Goal: Task Accomplishment & Management: Manage account settings

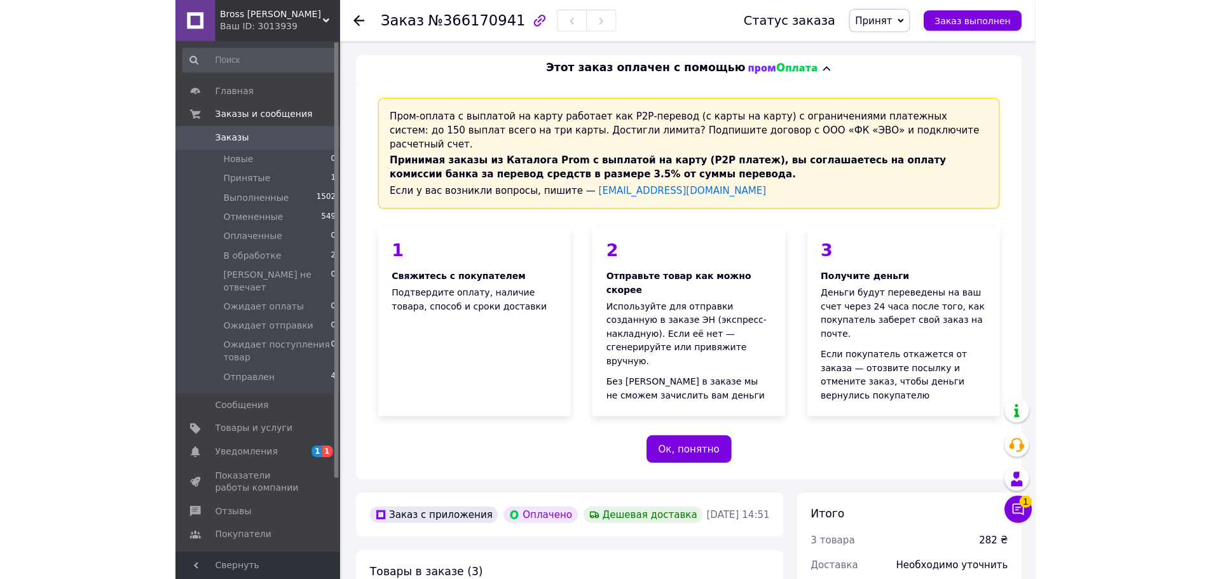
scroll to position [254, 0]
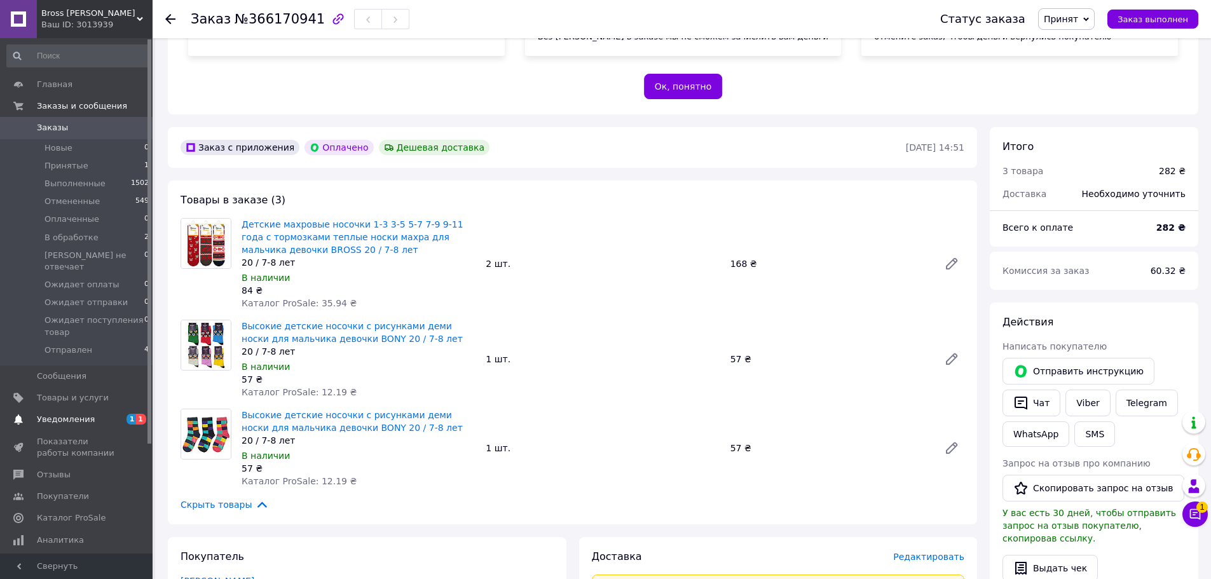
click at [88, 414] on span "Уведомления" at bounding box center [77, 419] width 81 height 11
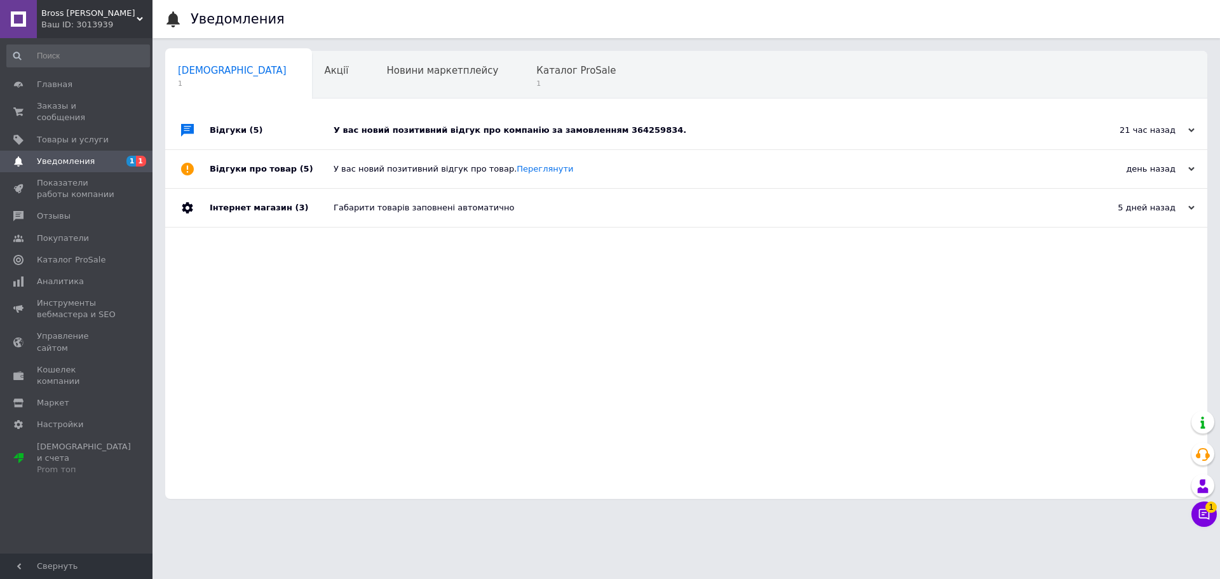
click at [481, 128] on div "У вас новий позитивний відгук про компанію за замовленням 364259834." at bounding box center [701, 130] width 734 height 11
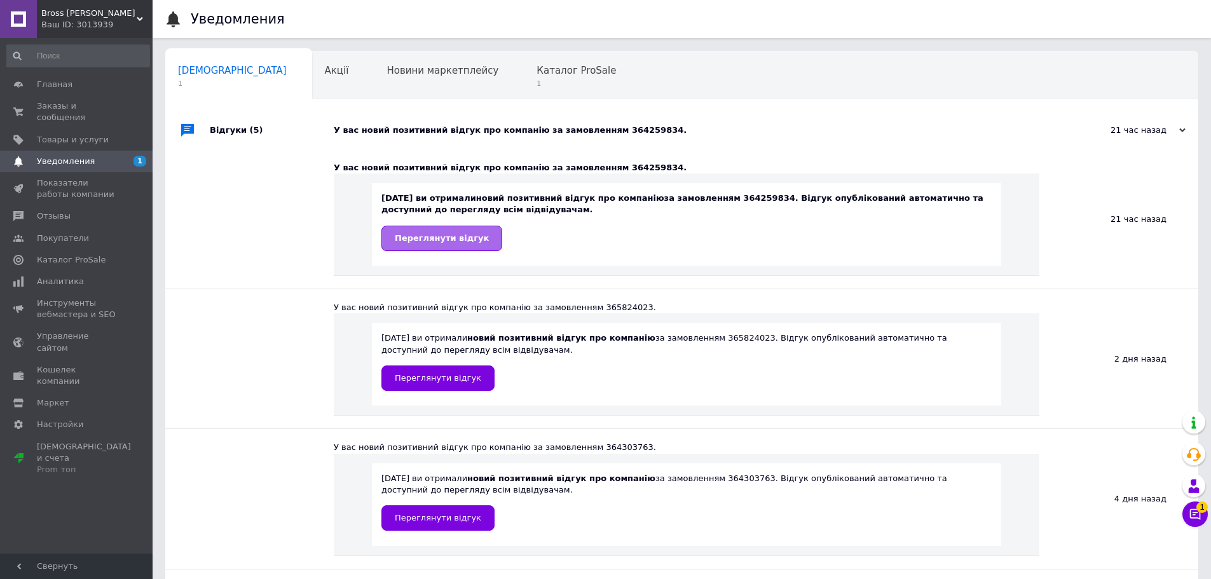
click at [443, 241] on span "Переглянути відгук" at bounding box center [442, 238] width 94 height 10
click at [82, 106] on span "Заказы и сообщения" at bounding box center [77, 111] width 81 height 23
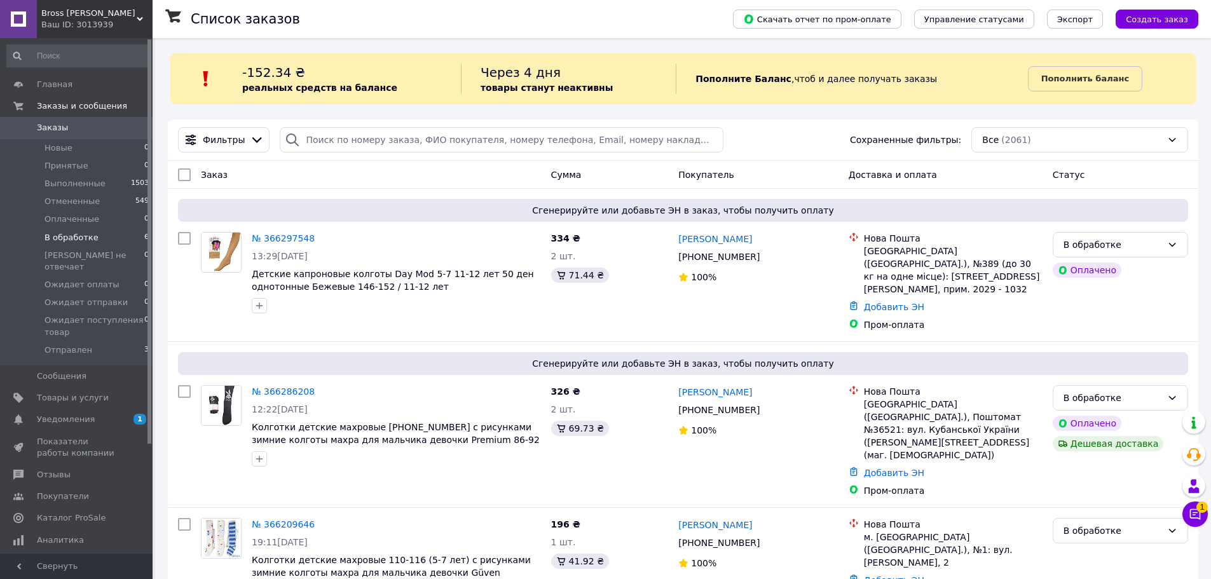
click at [129, 238] on li "В обработке 6" at bounding box center [78, 238] width 156 height 18
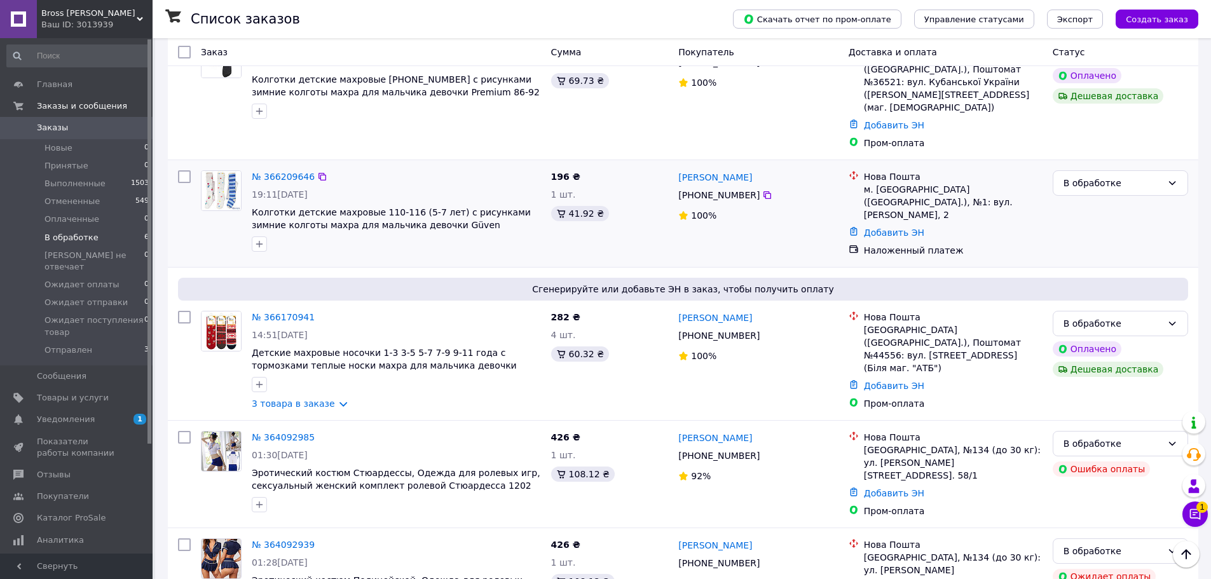
scroll to position [405, 0]
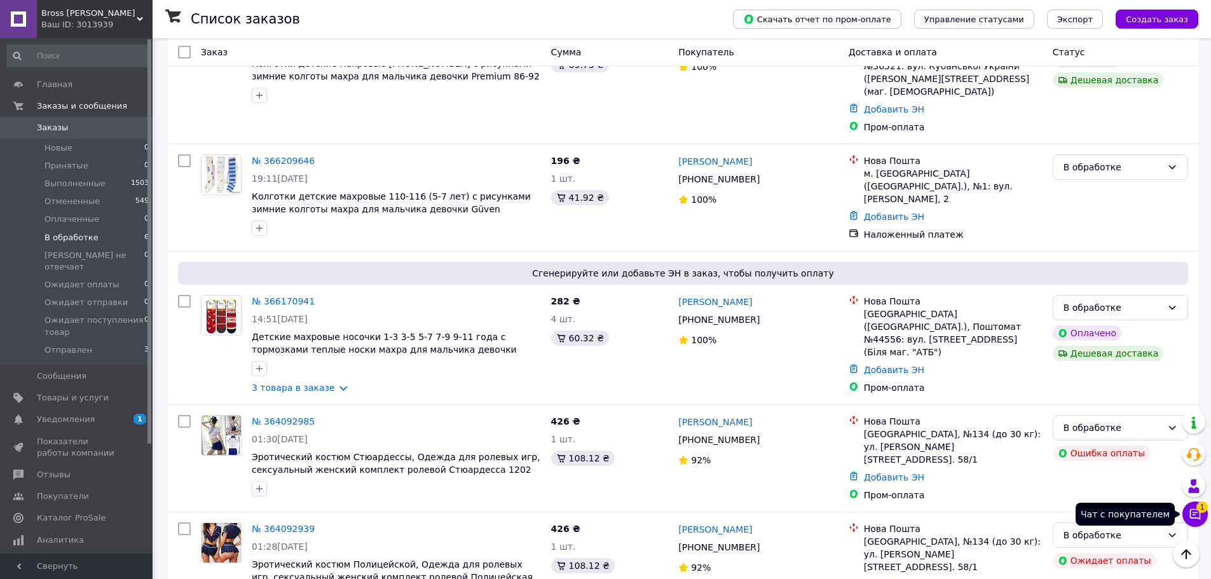
click at [798, 514] on icon at bounding box center [1194, 514] width 13 height 13
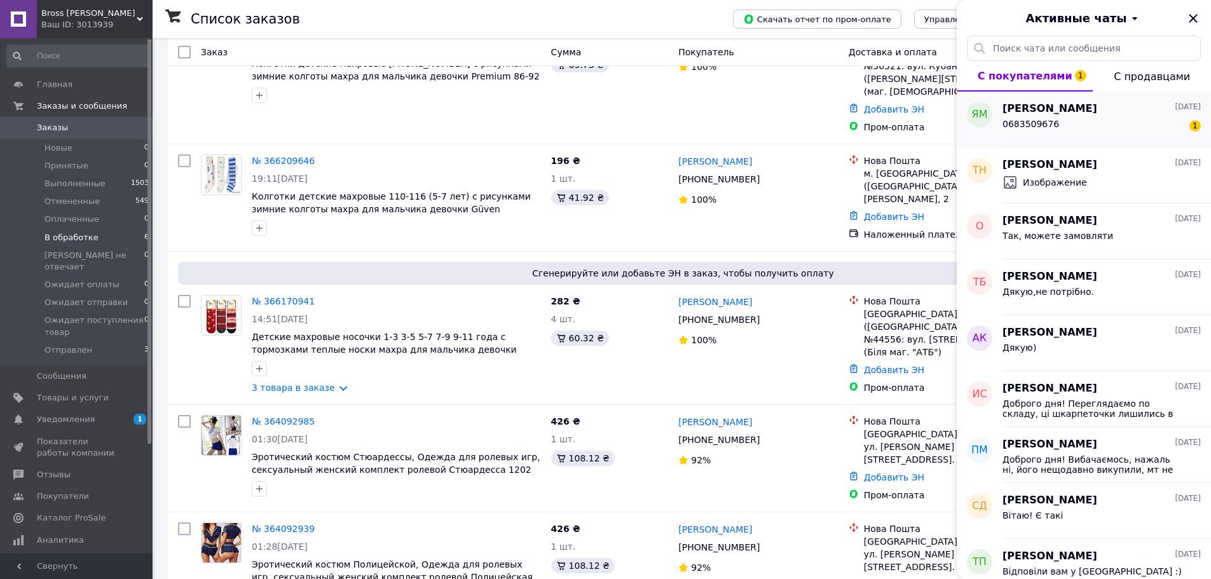
click at [798, 125] on div "0683509676 1" at bounding box center [1101, 126] width 198 height 20
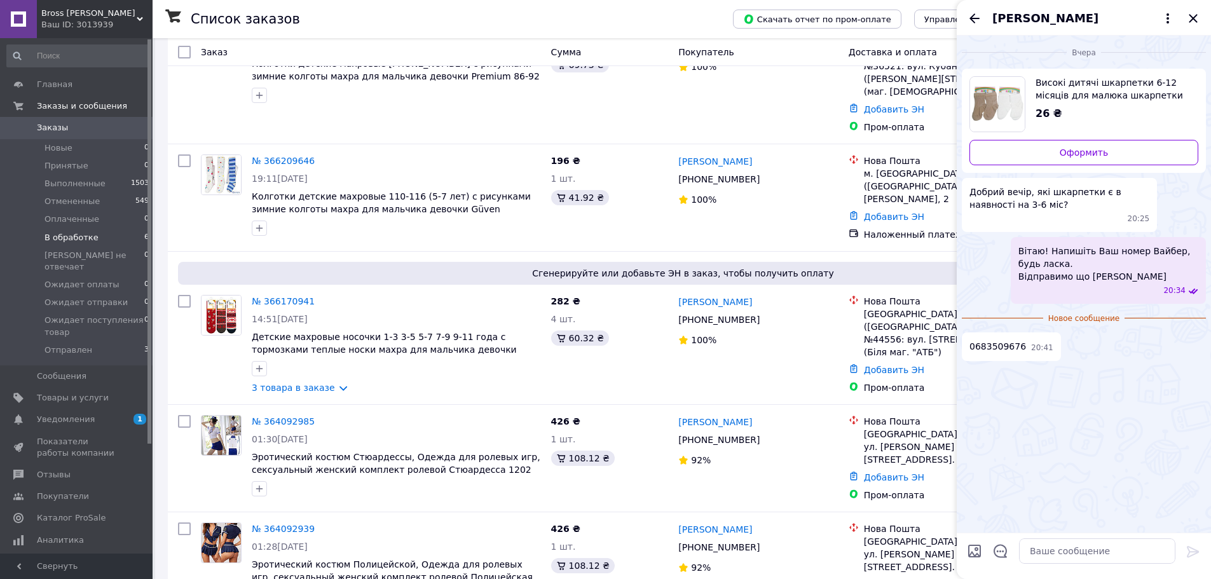
click at [798, 22] on div "[PERSON_NAME]" at bounding box center [1083, 18] width 254 height 36
click at [798, 20] on icon "Закрыть" at bounding box center [1192, 18] width 15 height 15
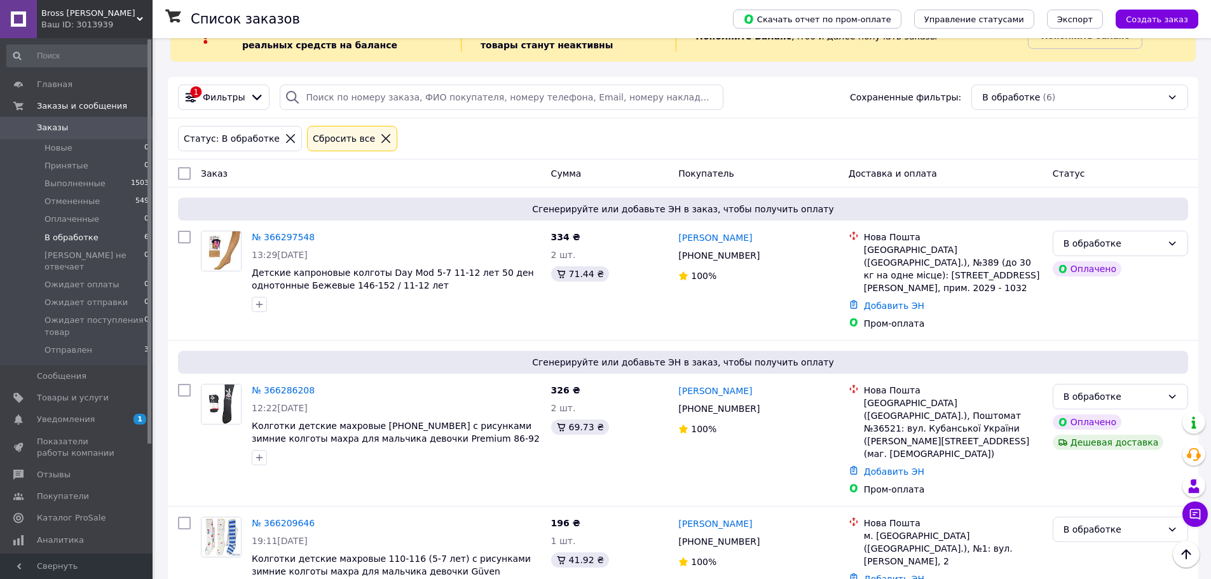
scroll to position [24, 0]
